Goal: Information Seeking & Learning: Check status

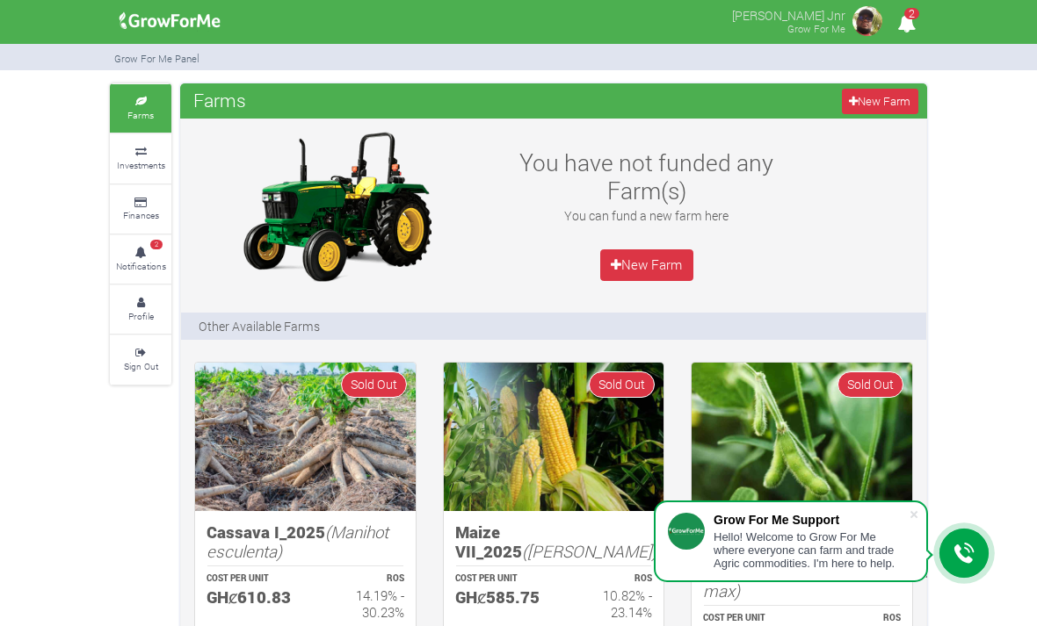
click at [141, 250] on link "2 Notifications" at bounding box center [141, 259] width 62 height 48
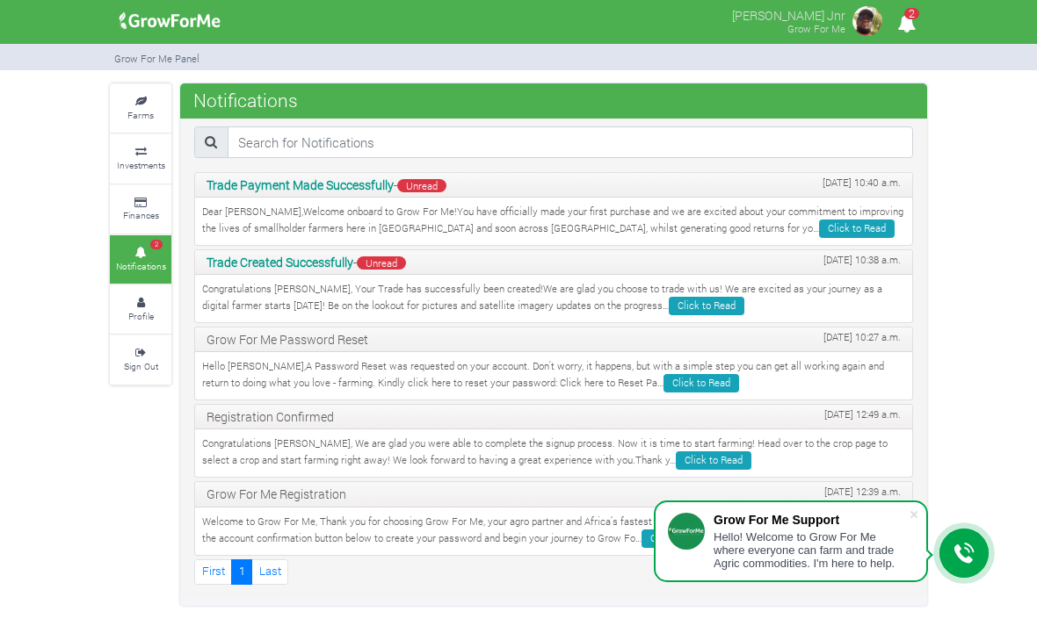
click at [305, 230] on p "Dear David,Welcome onboard to Grow For Me!You have officially made your first p…" at bounding box center [553, 221] width 703 height 33
click at [819, 224] on link "Click to Read" at bounding box center [857, 229] width 76 height 18
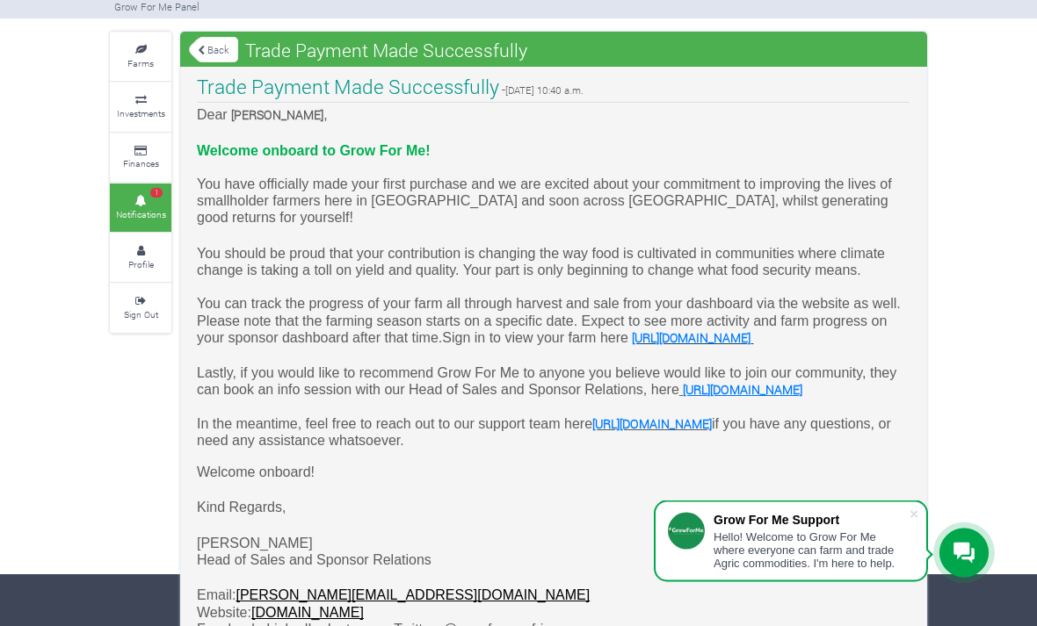
scroll to position [52, 0]
click at [189, 40] on link "Back" at bounding box center [213, 49] width 49 height 29
click at [66, 147] on div "Farms Investments Finances 1 Notifications Profile Sign Out Back Trade Payment …" at bounding box center [518, 402] width 1037 height 740
